Goal: Find specific page/section: Find specific page/section

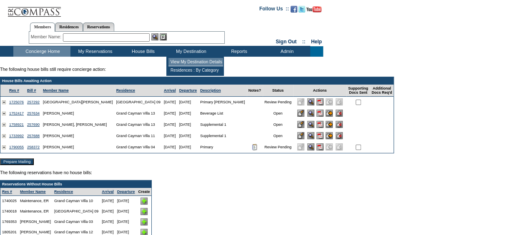
click at [192, 60] on td "View My Destination Details" at bounding box center [195, 62] width 55 height 8
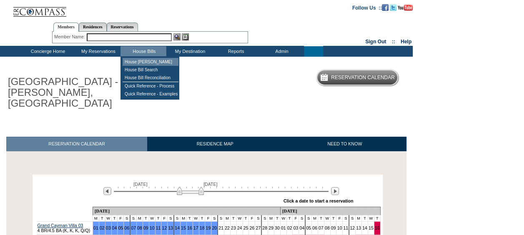
click at [140, 62] on td "House [PERSON_NAME]" at bounding box center [151, 62] width 56 height 8
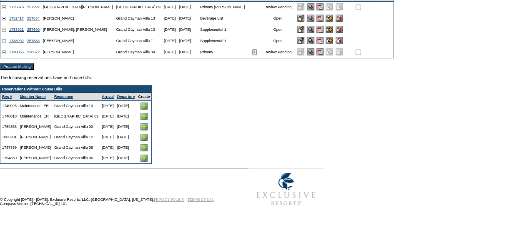
scroll to position [100, 0]
click at [148, 104] on img at bounding box center [143, 106] width 7 height 7
